Goal: Navigation & Orientation: Find specific page/section

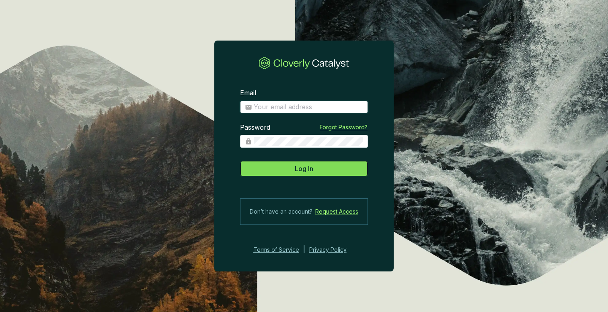
type input "[PERSON_NAME][EMAIL_ADDRESS][PERSON_NAME][DOMAIN_NAME]"
click at [293, 170] on button "Log In" at bounding box center [304, 169] width 128 height 16
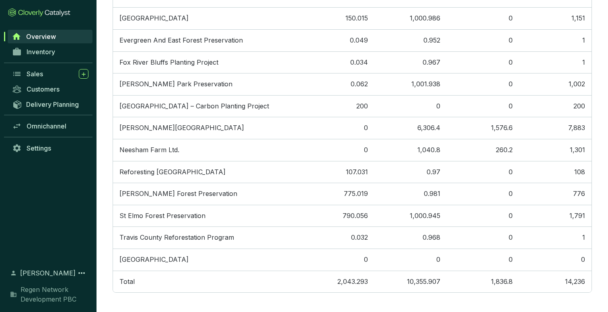
scroll to position [341, 0]
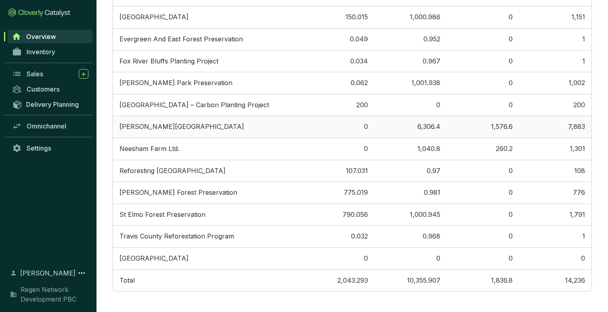
click at [166, 125] on td "[PERSON_NAME][GEOGRAPHIC_DATA]" at bounding box center [207, 127] width 189 height 22
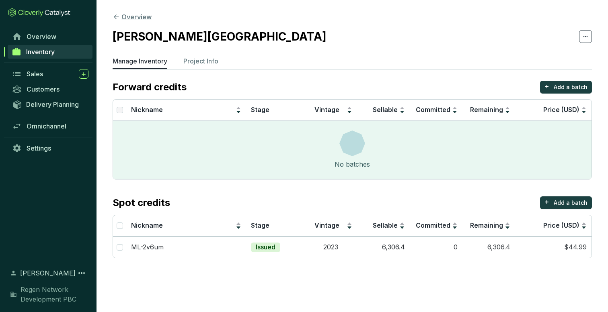
click at [140, 17] on button "Overview" at bounding box center [132, 17] width 39 height 10
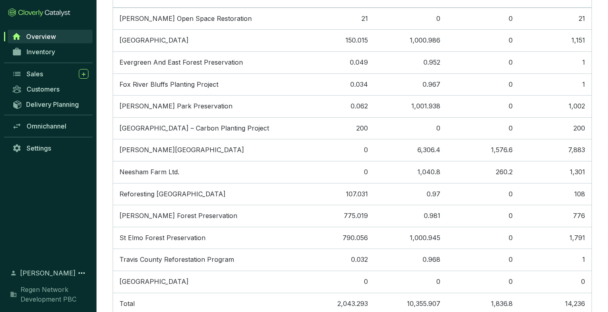
scroll to position [341, 0]
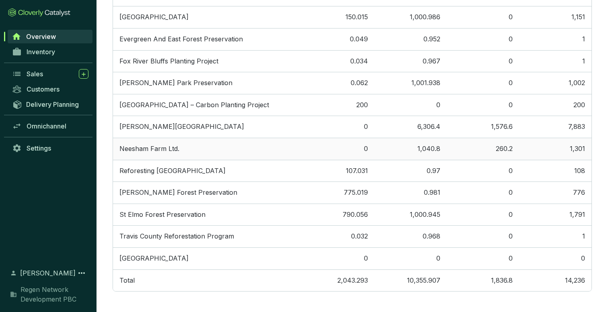
click at [138, 148] on td "Neesham Farm Ltd." at bounding box center [207, 149] width 189 height 22
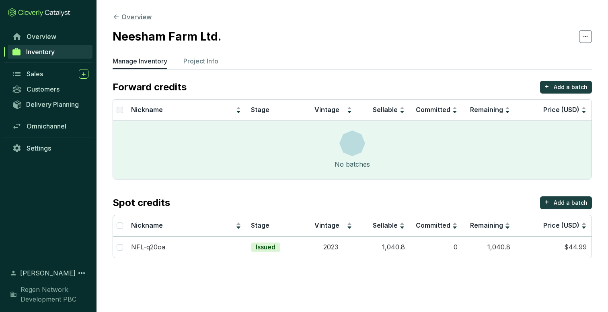
click at [135, 18] on button "Overview" at bounding box center [132, 17] width 39 height 10
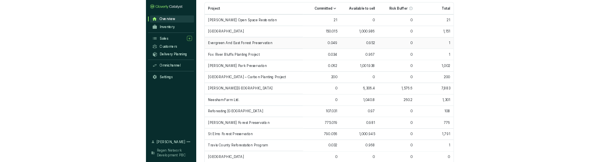
scroll to position [300, 0]
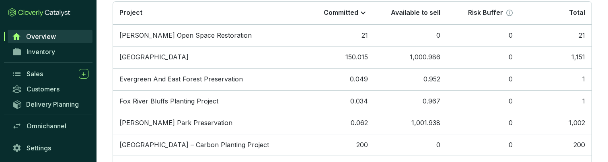
click at [102, 29] on section "Overview Filter by: Project Vintage Tag Stage Country State/Province Total avai…" at bounding box center [351, 26] width 511 height 653
click at [49, 131] on link "Omnichannel" at bounding box center [50, 126] width 84 height 14
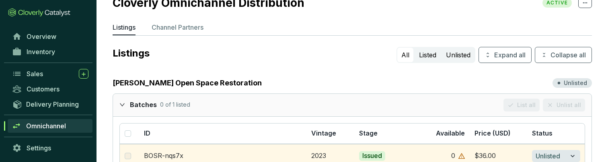
scroll to position [15, 0]
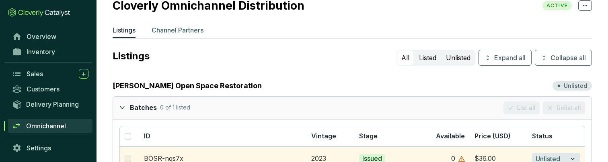
click at [186, 29] on p "Channel Partners" at bounding box center [178, 30] width 52 height 10
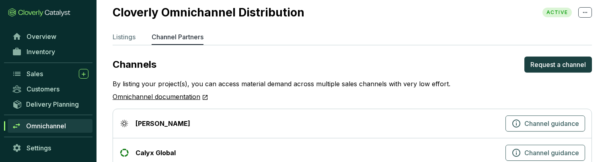
scroll to position [2, 0]
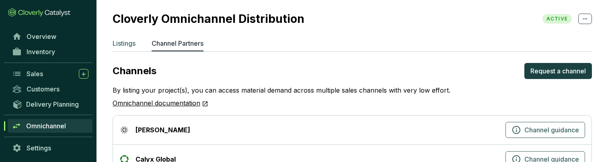
click at [126, 48] on li "Listings" at bounding box center [124, 45] width 23 height 13
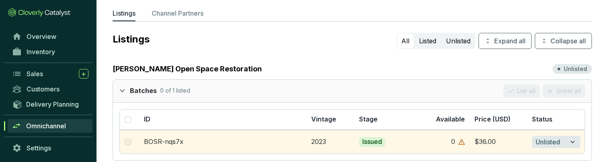
scroll to position [33, 0]
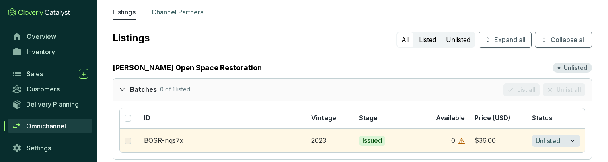
click at [174, 12] on p "Channel Partners" at bounding box center [178, 12] width 52 height 10
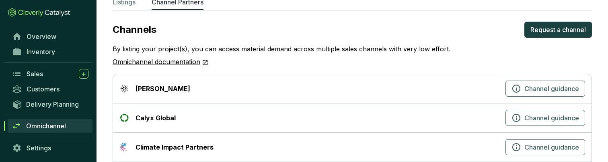
scroll to position [40, 0]
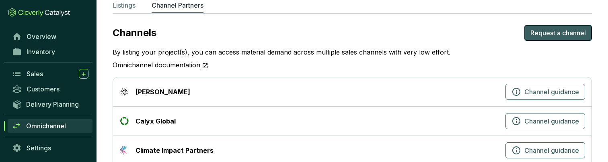
click at [551, 32] on span "Request a channel" at bounding box center [557, 33] width 55 height 10
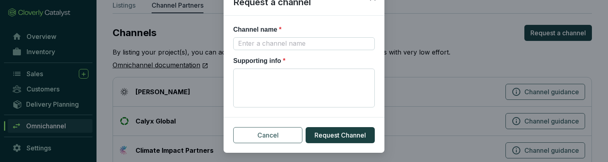
scroll to position [55, 0]
click at [267, 135] on span "Cancel" at bounding box center [267, 135] width 21 height 10
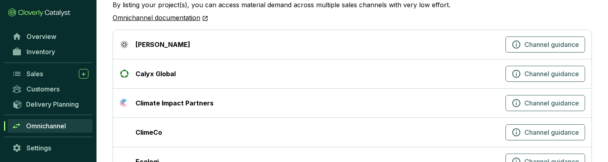
scroll to position [85, 0]
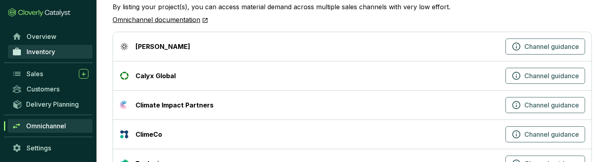
click at [34, 54] on span "Inventory" at bounding box center [41, 52] width 29 height 8
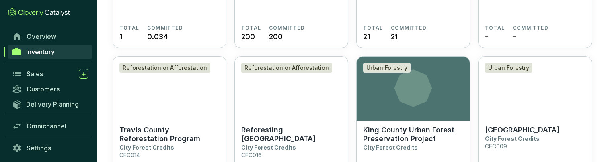
scroll to position [176, 0]
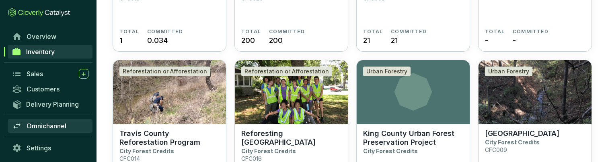
click at [42, 127] on span "Omnichannel" at bounding box center [47, 126] width 40 height 8
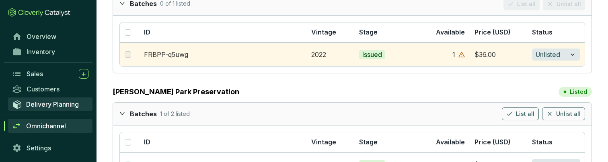
scroll to position [469, 0]
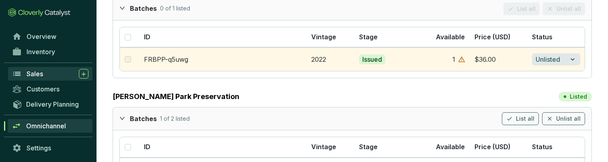
click at [49, 70] on div "Sales" at bounding box center [58, 74] width 62 height 10
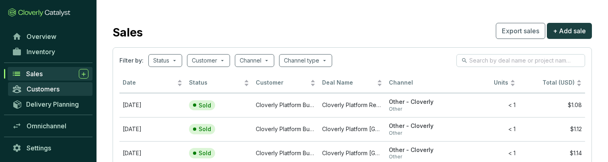
click at [27, 88] on span "Customers" at bounding box center [43, 89] width 33 height 8
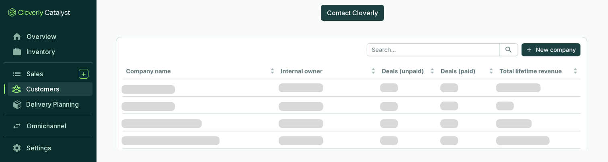
scroll to position [58, 0]
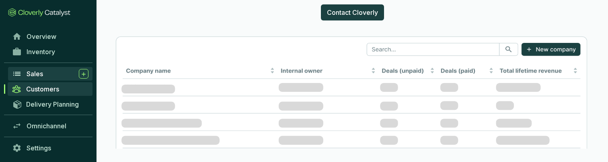
click at [44, 72] on div "Sales" at bounding box center [58, 74] width 62 height 10
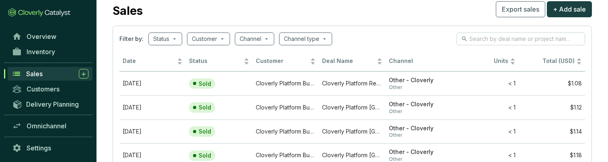
scroll to position [21, 0]
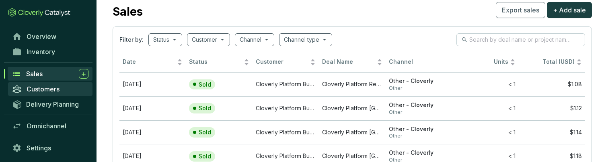
click at [51, 90] on span "Customers" at bounding box center [43, 89] width 33 height 8
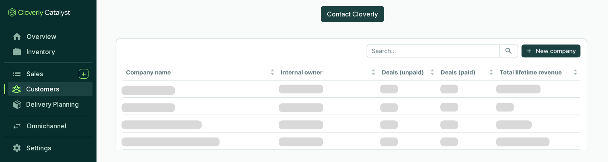
scroll to position [58, 0]
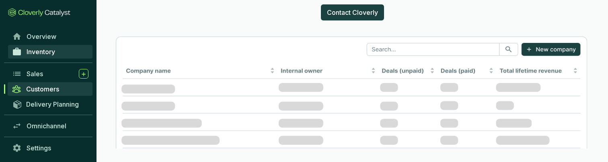
click at [61, 50] on link "Inventory" at bounding box center [50, 52] width 84 height 14
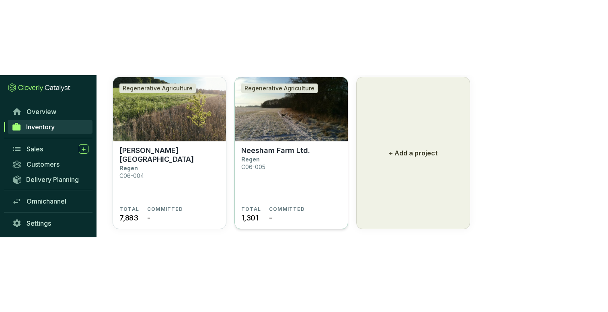
scroll to position [419, 0]
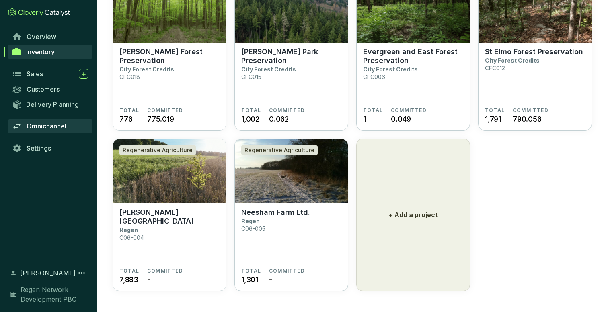
click at [42, 125] on span "Omnichannel" at bounding box center [47, 126] width 40 height 8
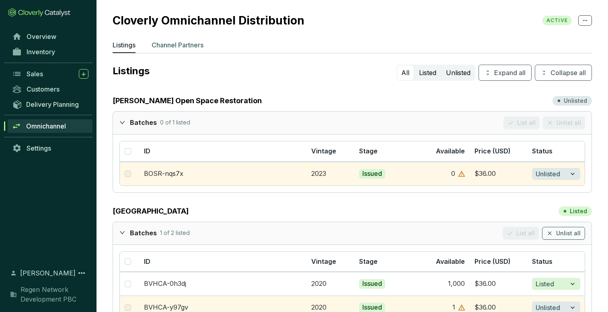
click at [179, 44] on p "Channel Partners" at bounding box center [178, 45] width 52 height 10
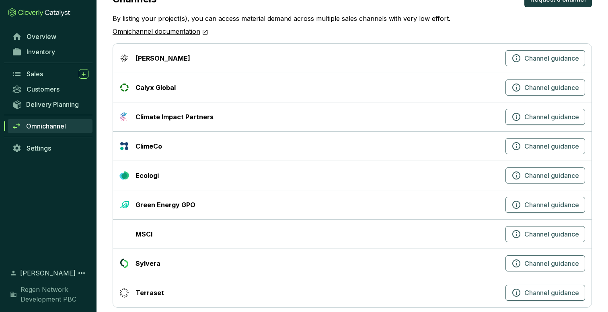
scroll to position [85, 0]
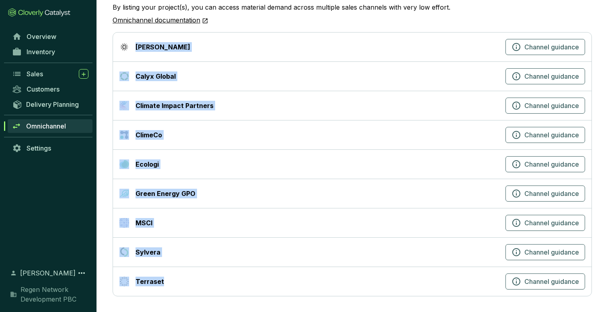
drag, startPoint x: 136, startPoint y: 45, endPoint x: 169, endPoint y: 285, distance: 242.7
click at [169, 285] on div "[PERSON_NAME] Channel guidance Calyx Global Channel guidance Climate Impact Par…" at bounding box center [352, 164] width 479 height 265
copy div "[PERSON_NAME] Channel guidance Calyx Global Channel guidance Climate Impact Par…"
